Goal: Task Accomplishment & Management: Manage account settings

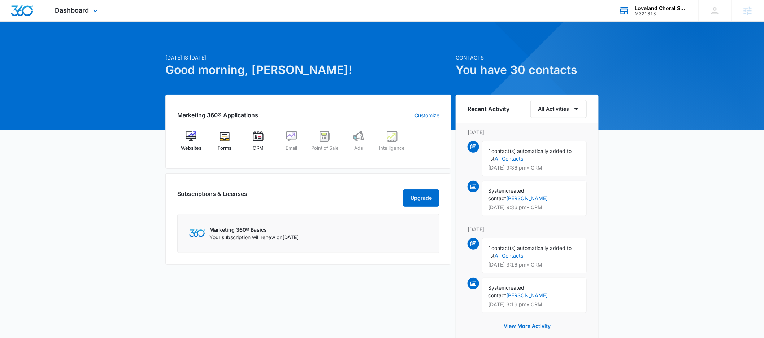
click at [651, 9] on div "Loveland Choral Society" at bounding box center [661, 8] width 53 height 6
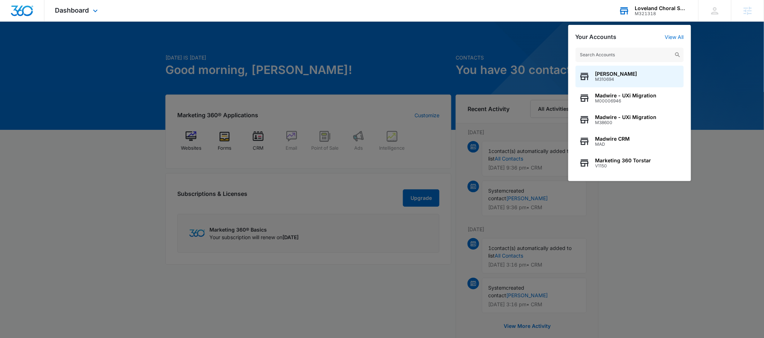
click at [623, 52] on input "text" at bounding box center [629, 55] width 108 height 14
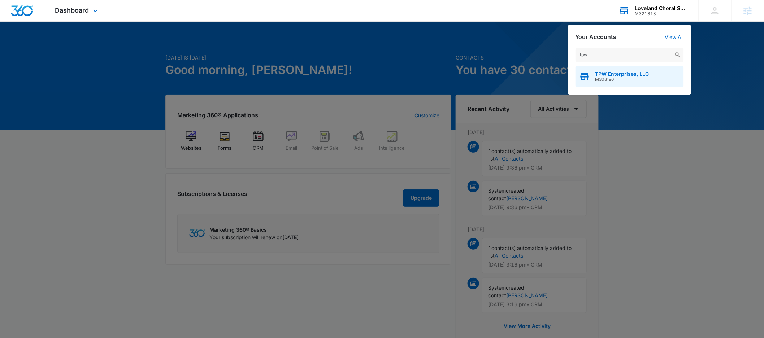
type input "tpw"
click at [619, 74] on span "TPW Enterprises, LLC" at bounding box center [622, 74] width 54 height 6
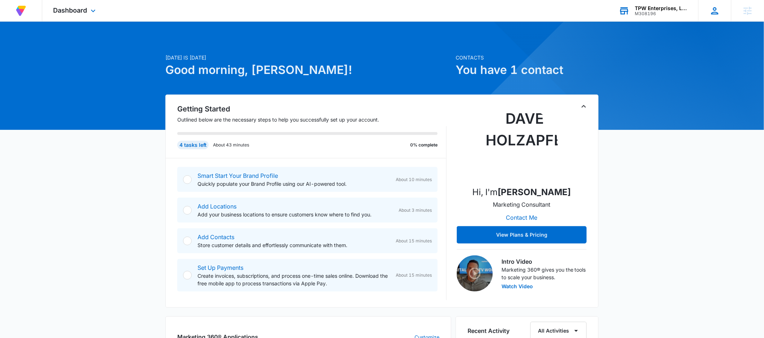
click at [718, 15] on icon at bounding box center [714, 10] width 11 height 11
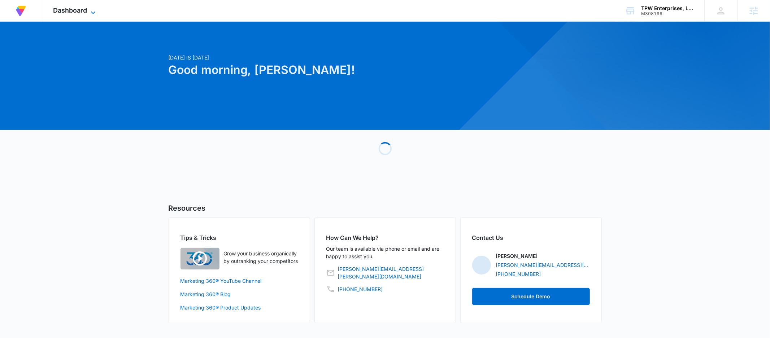
click at [94, 13] on icon at bounding box center [93, 12] width 4 height 3
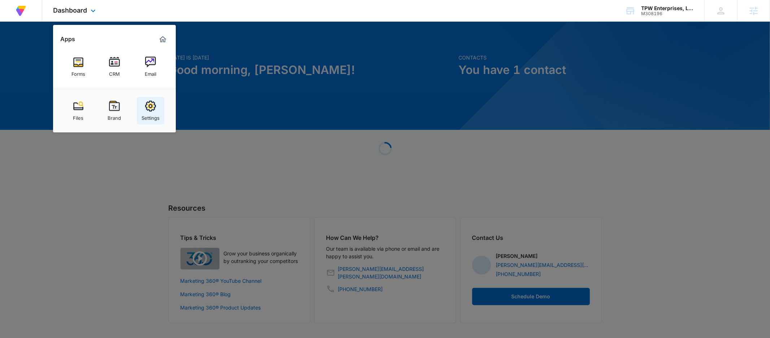
click at [147, 107] on img at bounding box center [150, 106] width 11 height 11
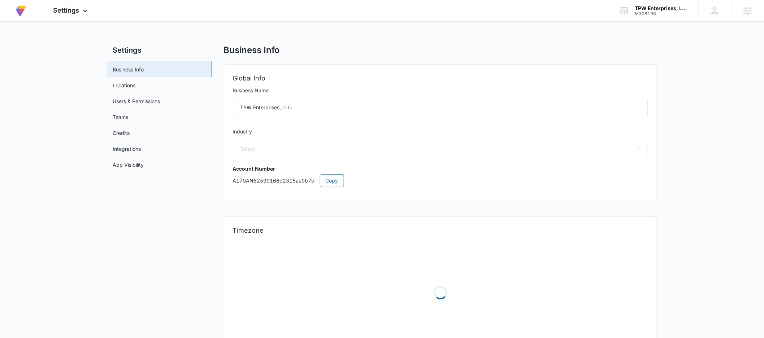
select select "45"
select select "US"
select select "America/[GEOGRAPHIC_DATA]"
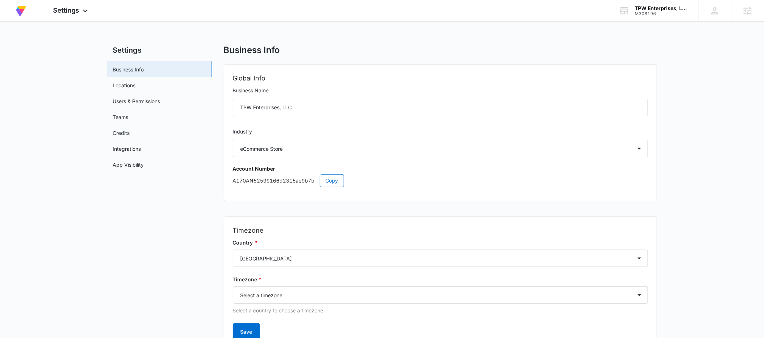
click at [83, 231] on main "Settings Business Info Locations Users & Permissions Teams Credits Integrations…" at bounding box center [382, 209] width 764 height 329
click at [135, 97] on link "Users & Permissions" at bounding box center [136, 101] width 47 height 8
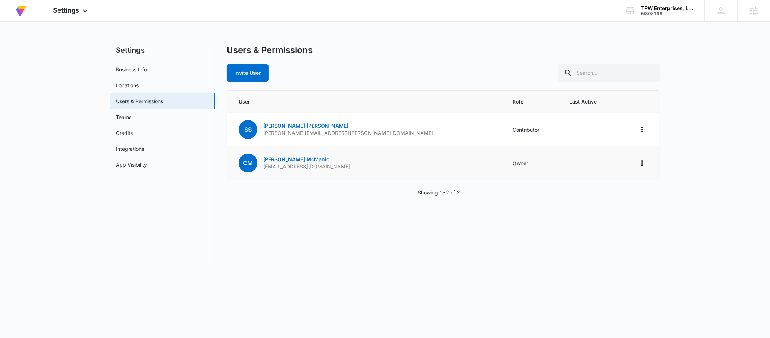
click at [338, 158] on td "CM [PERSON_NAME] [EMAIL_ADDRESS][DOMAIN_NAME]" at bounding box center [365, 164] width 277 height 34
click at [309, 161] on p "Chad McManic" at bounding box center [306, 159] width 87 height 7
drag, startPoint x: 324, startPoint y: 166, endPoint x: 262, endPoint y: 176, distance: 63.4
click at [262, 168] on td "CM Chad McManic sales@tractor-parts.co" at bounding box center [365, 164] width 277 height 34
copy p "sales@tractor-parts.co"
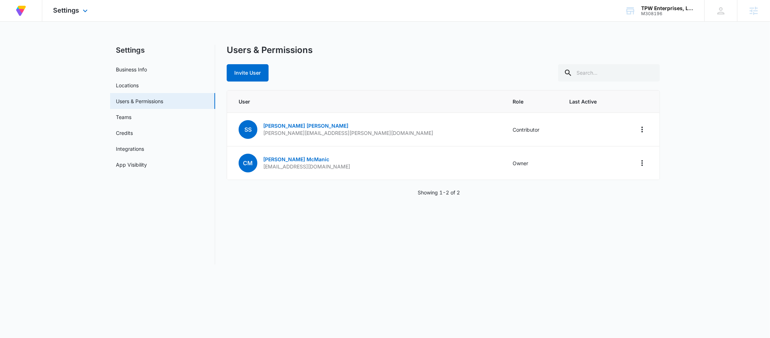
click at [80, 14] on div "Settings Apps Forms CRM Email Files Brand Settings" at bounding box center [71, 10] width 58 height 21
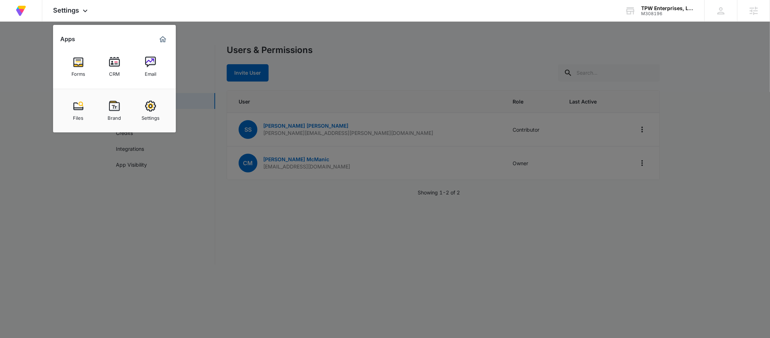
drag, startPoint x: 235, startPoint y: 247, endPoint x: 274, endPoint y: 209, distance: 54.4
click at [239, 241] on div at bounding box center [385, 169] width 770 height 338
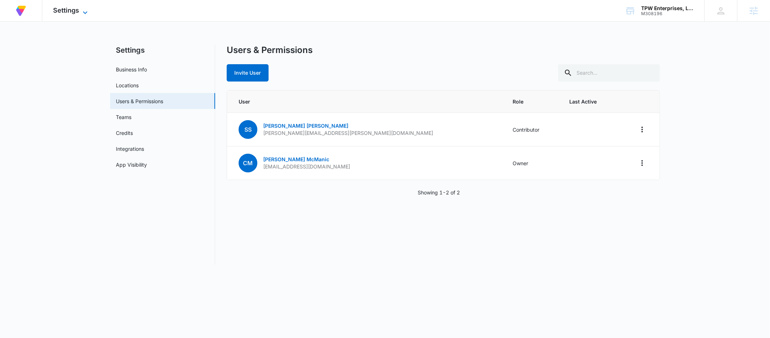
click at [82, 12] on icon at bounding box center [85, 12] width 9 height 9
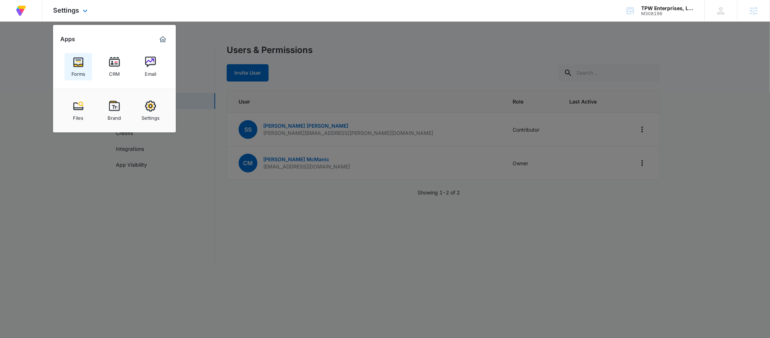
click at [81, 64] on img at bounding box center [78, 62] width 11 height 11
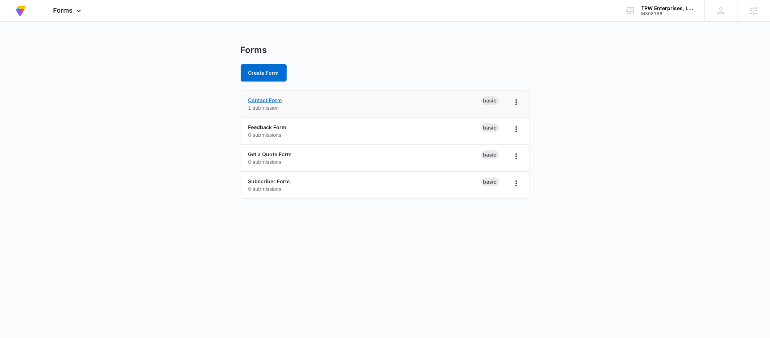
click at [272, 99] on link "Contact Form" at bounding box center [265, 100] width 34 height 6
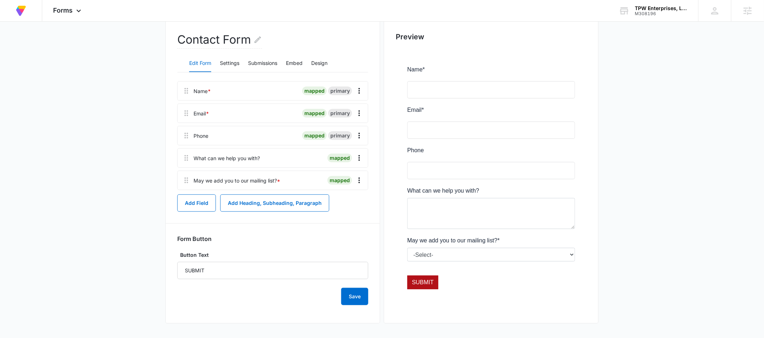
scroll to position [91, 0]
click at [229, 66] on button "Settings" at bounding box center [229, 63] width 19 height 17
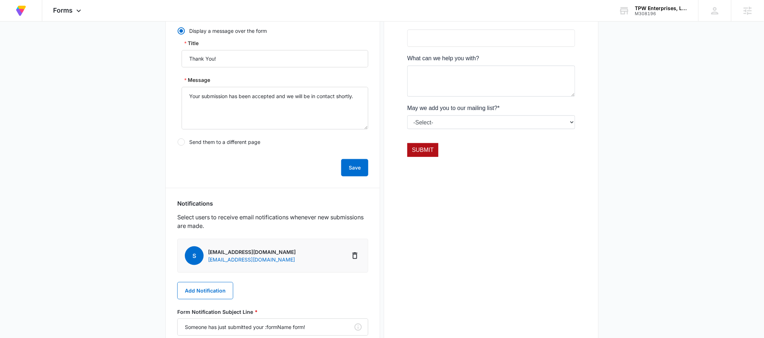
scroll to position [239, 0]
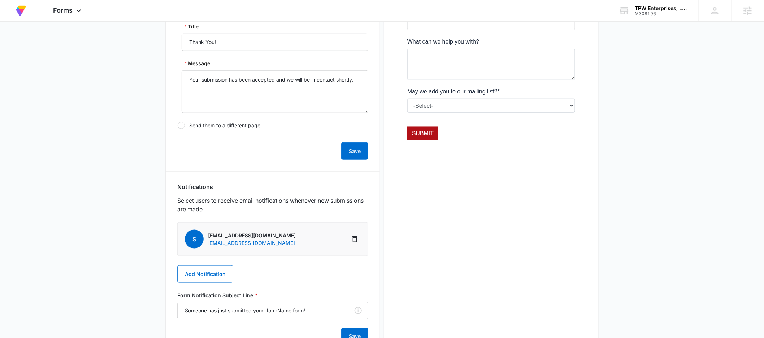
click at [71, 181] on main "Edit Form Accept payments and sell products right on this form. Set Up Payments…" at bounding box center [382, 132] width 764 height 654
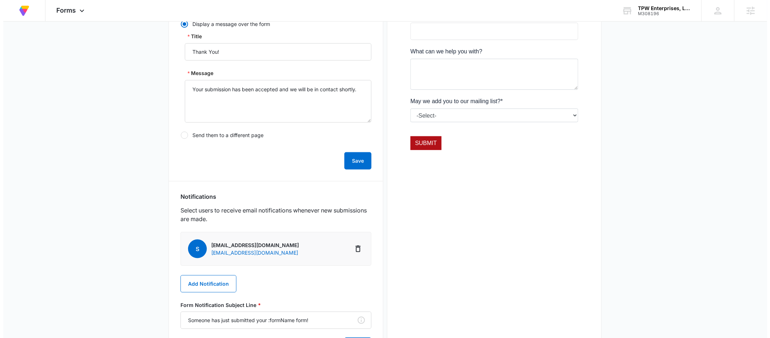
scroll to position [0, 0]
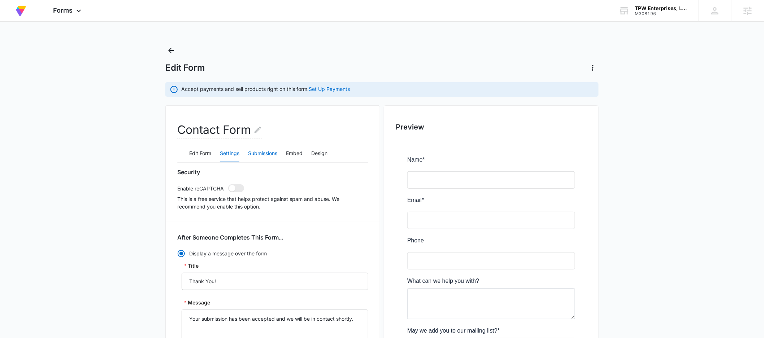
click at [268, 153] on button "Submissions" at bounding box center [262, 153] width 29 height 17
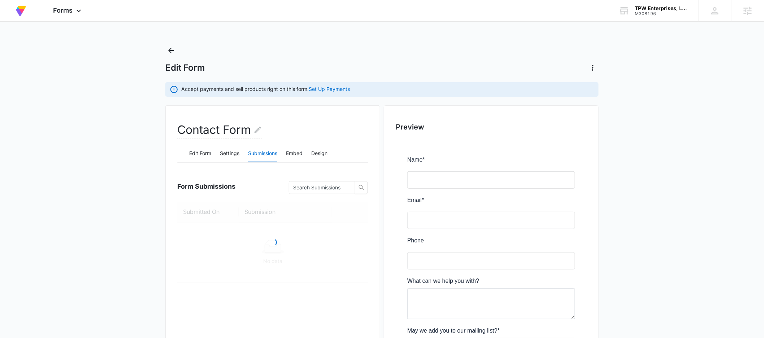
click at [240, 154] on div "Edit Form Settings Submissions Embed Design" at bounding box center [272, 154] width 191 height 18
click at [238, 154] on button "Settings" at bounding box center [229, 153] width 19 height 17
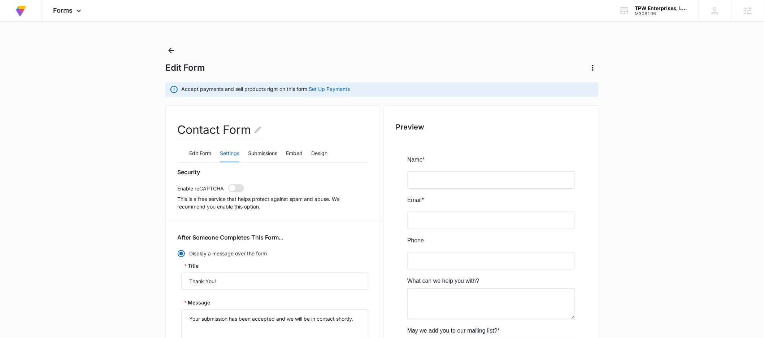
click at [238, 189] on span at bounding box center [236, 188] width 16 height 8
click at [228, 184] on input "checkbox" at bounding box center [228, 184] width 0 height 0
checkbox input "true"
click at [271, 152] on button "Submissions" at bounding box center [262, 153] width 29 height 17
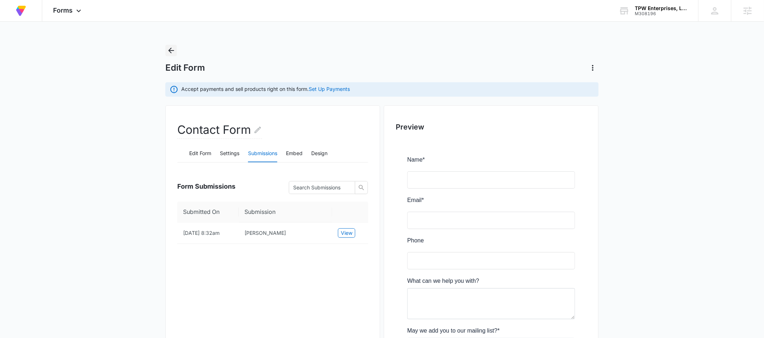
click at [172, 51] on icon "Back" at bounding box center [171, 50] width 9 height 9
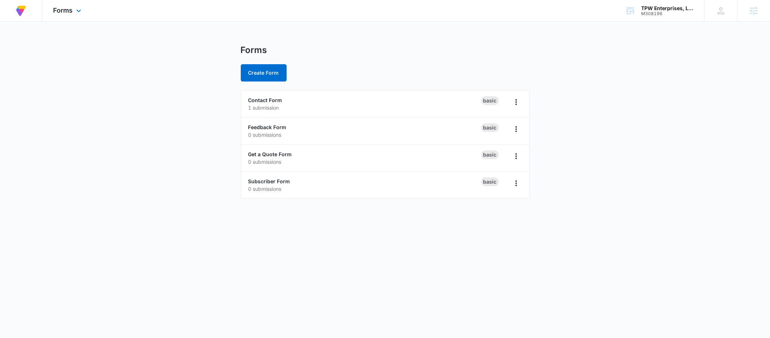
click at [79, 17] on div "Forms Apps Forms CRM Email Files Brand Settings" at bounding box center [68, 10] width 52 height 21
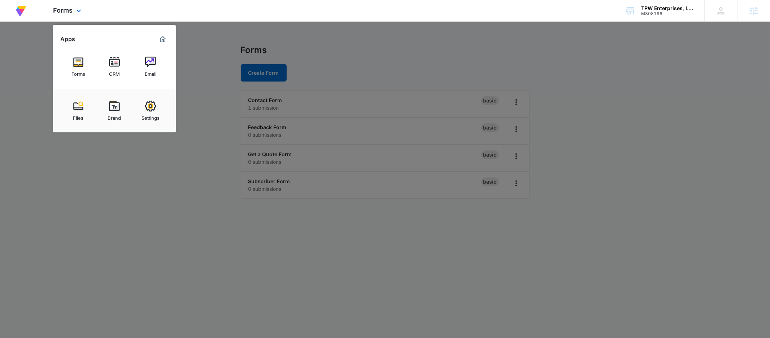
click at [29, 13] on div "At Volusion, we work hard to foster a great work environment where everyone fee…" at bounding box center [21, 10] width 20 height 21
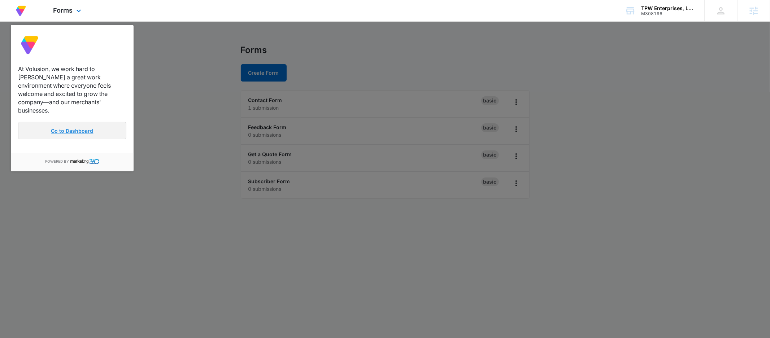
click at [97, 122] on link "Go to Dashboard" at bounding box center [72, 130] width 108 height 17
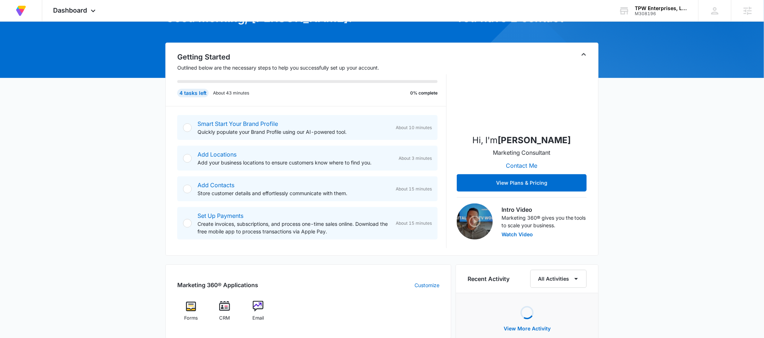
scroll to position [287, 0]
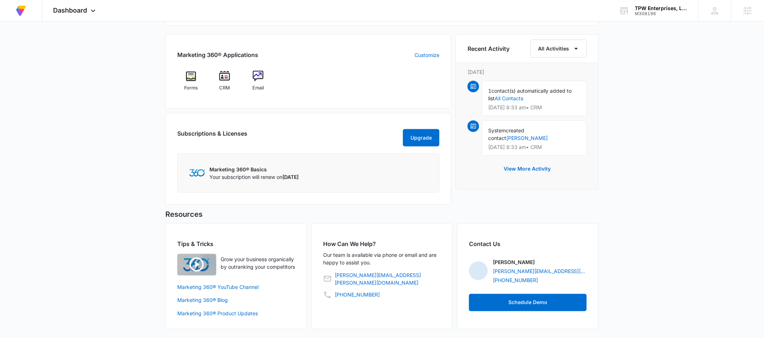
click at [379, 305] on div "How Can We Help? Our team is available via phone or email and are happy to assi…" at bounding box center [381, 276] width 141 height 106
click at [328, 310] on div "How Can We Help? Our team is available via phone or email and are happy to assi…" at bounding box center [381, 276] width 141 height 106
click at [390, 311] on div "How Can We Help? Our team is available via phone or email and are happy to assi…" at bounding box center [381, 276] width 141 height 106
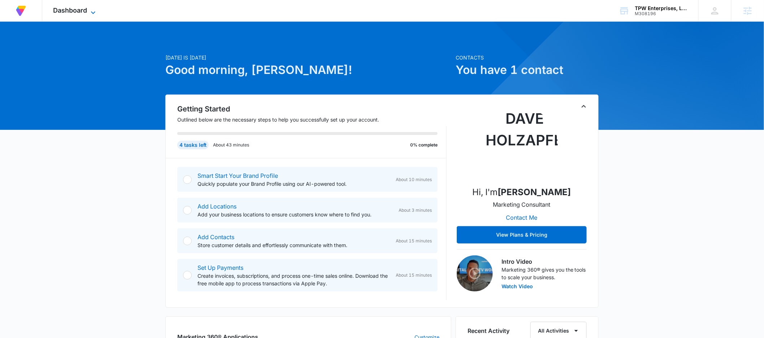
click at [93, 15] on icon at bounding box center [93, 12] width 9 height 9
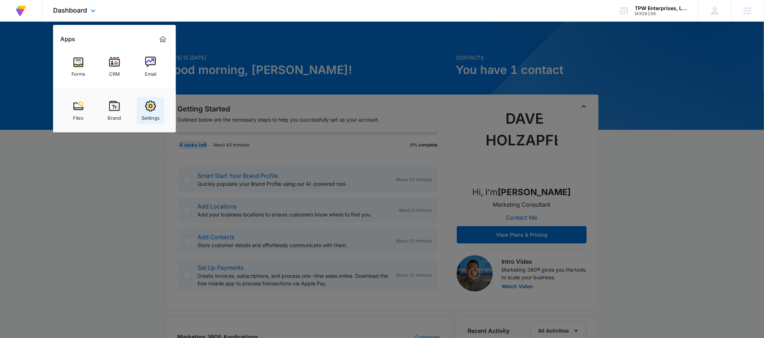
click at [155, 112] on div "Settings" at bounding box center [150, 116] width 18 height 9
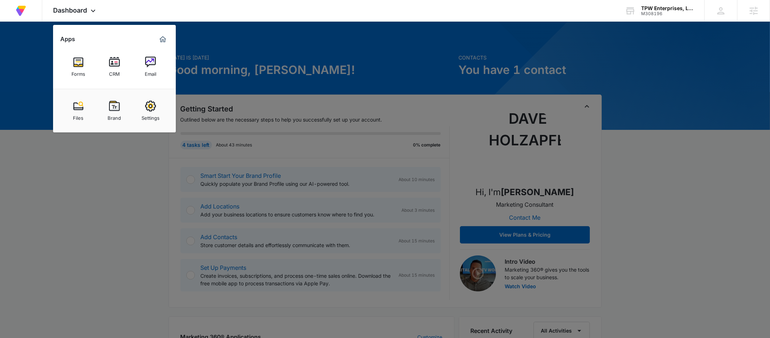
select select "45"
select select "US"
select select "America/Denver"
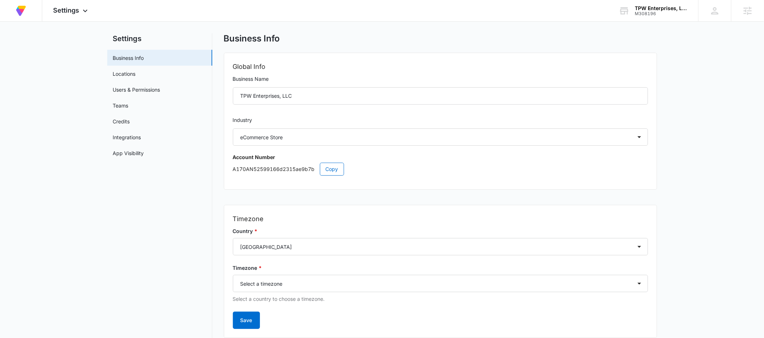
scroll to position [17, 0]
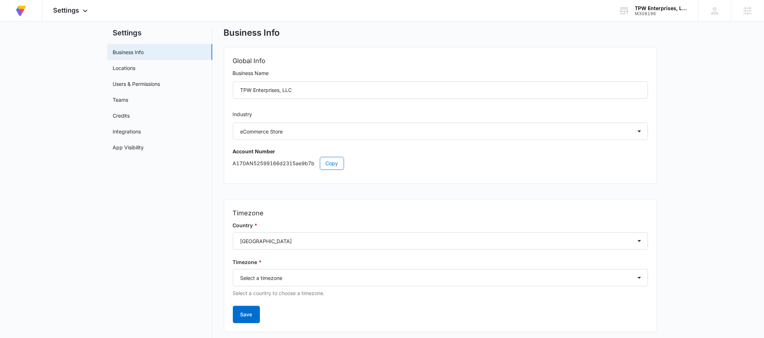
click at [139, 179] on nav "Settings Business Info Locations Users & Permissions Teams Credits Integrations…" at bounding box center [159, 187] width 105 height 320
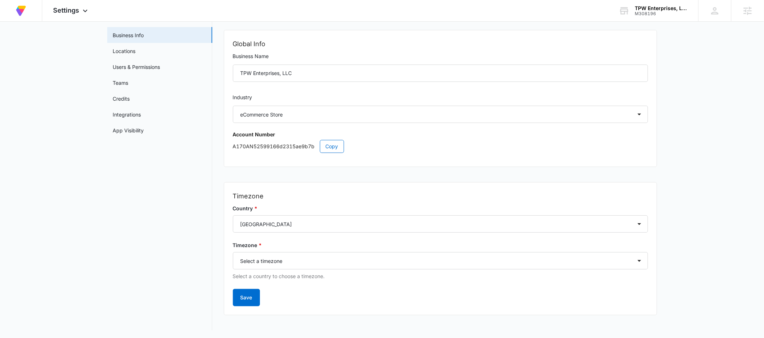
scroll to position [35, 0]
click at [131, 70] on link "Users & Permissions" at bounding box center [136, 66] width 47 height 8
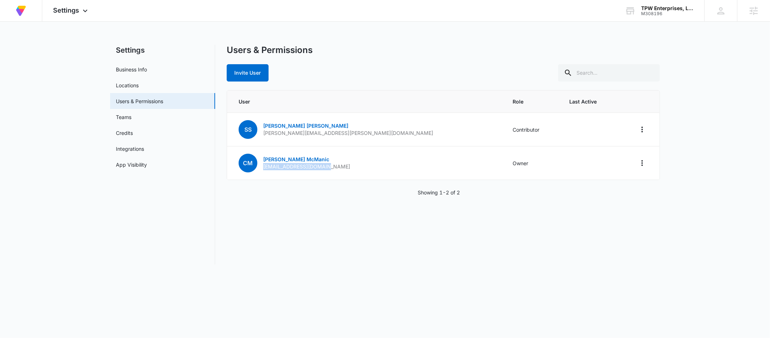
drag, startPoint x: 314, startPoint y: 167, endPoint x: 259, endPoint y: 196, distance: 62.3
click at [261, 167] on td "CM Chad McManic sales@tractor-parts.co" at bounding box center [365, 164] width 277 height 34
copy p "sales@tractor-parts.co"
click at [232, 239] on div "Users & Permissions Invite User User Role Last Active SS Stacy Sprewer stacy.sp…" at bounding box center [443, 155] width 433 height 220
click at [641, 130] on icon "Actions" at bounding box center [642, 129] width 9 height 9
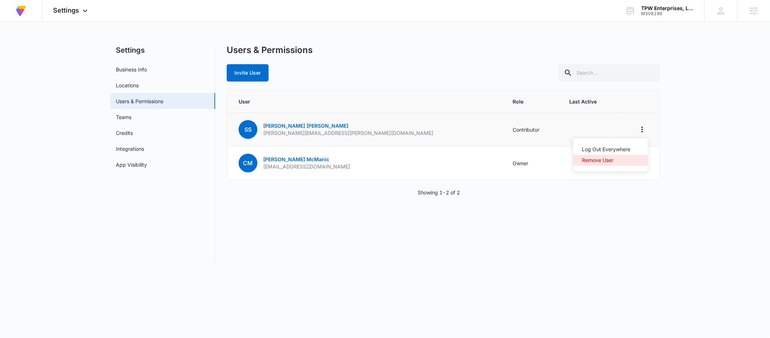
click at [614, 161] on div "Remove User" at bounding box center [606, 160] width 48 height 5
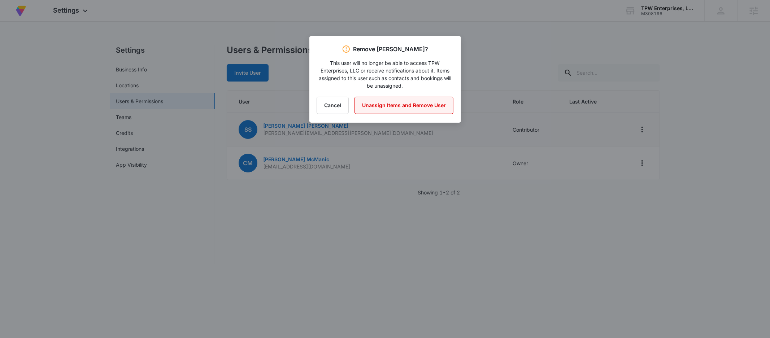
click at [401, 111] on button "Unassign Items and Remove User" at bounding box center [403, 105] width 99 height 17
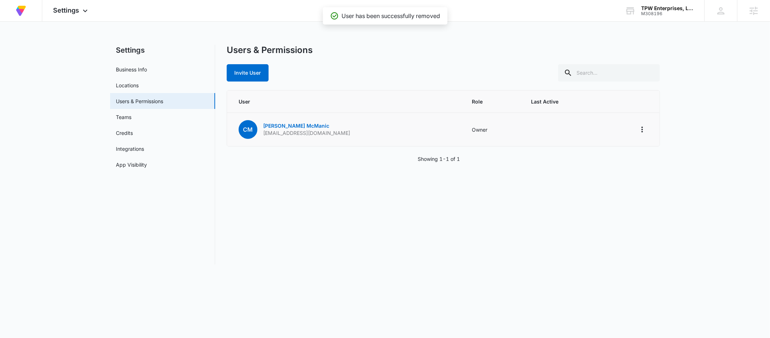
drag, startPoint x: 327, startPoint y: 222, endPoint x: 288, endPoint y: 215, distance: 40.2
click at [326, 222] on div "Users & Permissions Invite User User Role Last Active CM Chad McManic sales@tra…" at bounding box center [443, 155] width 433 height 220
